Goal: Navigation & Orientation: Find specific page/section

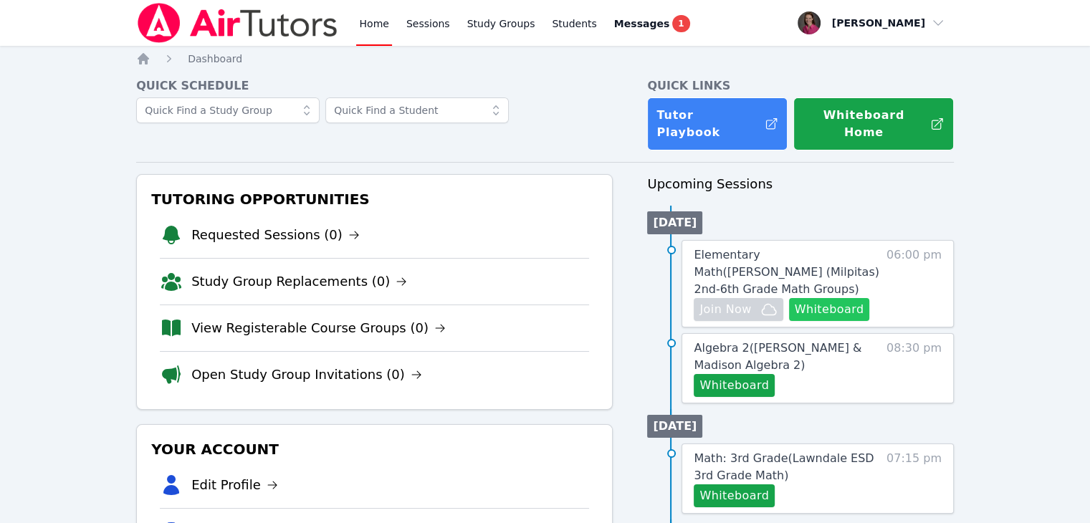
click at [825, 298] on button "Whiteboard" at bounding box center [829, 309] width 81 height 23
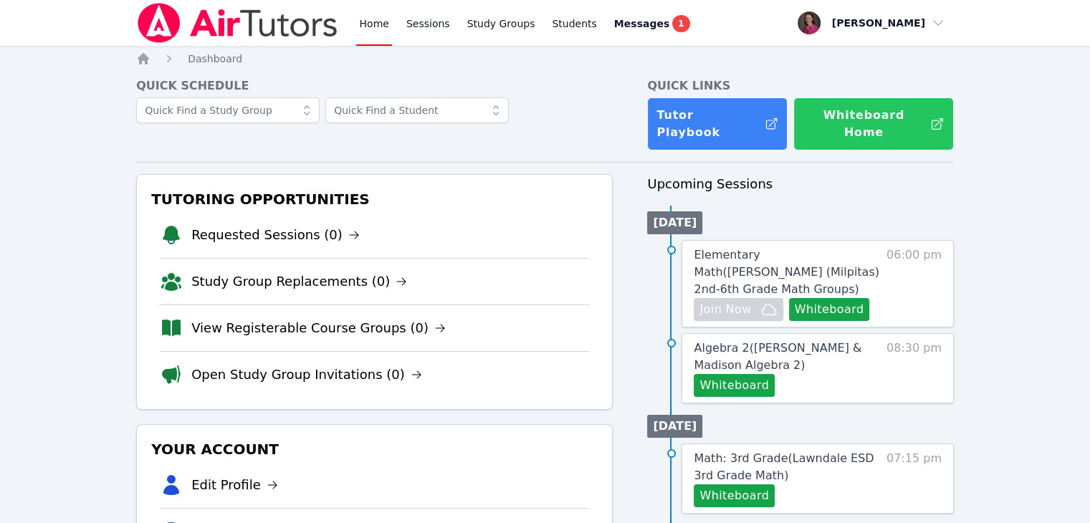
click at [825, 123] on button "Whiteboard Home" at bounding box center [873, 123] width 161 height 53
